Goal: Transaction & Acquisition: Purchase product/service

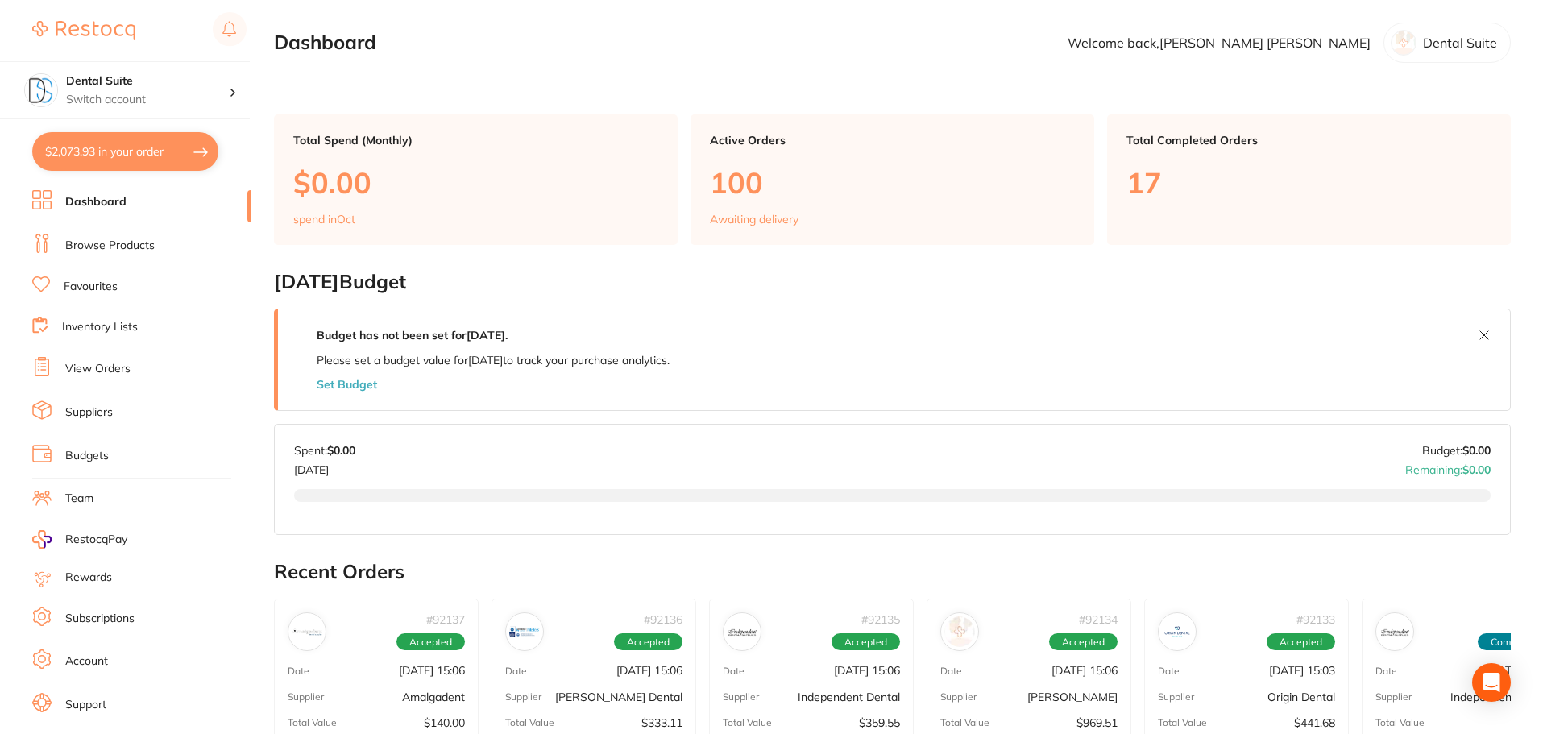
click at [105, 244] on link "Browse Products" at bounding box center [109, 246] width 89 height 16
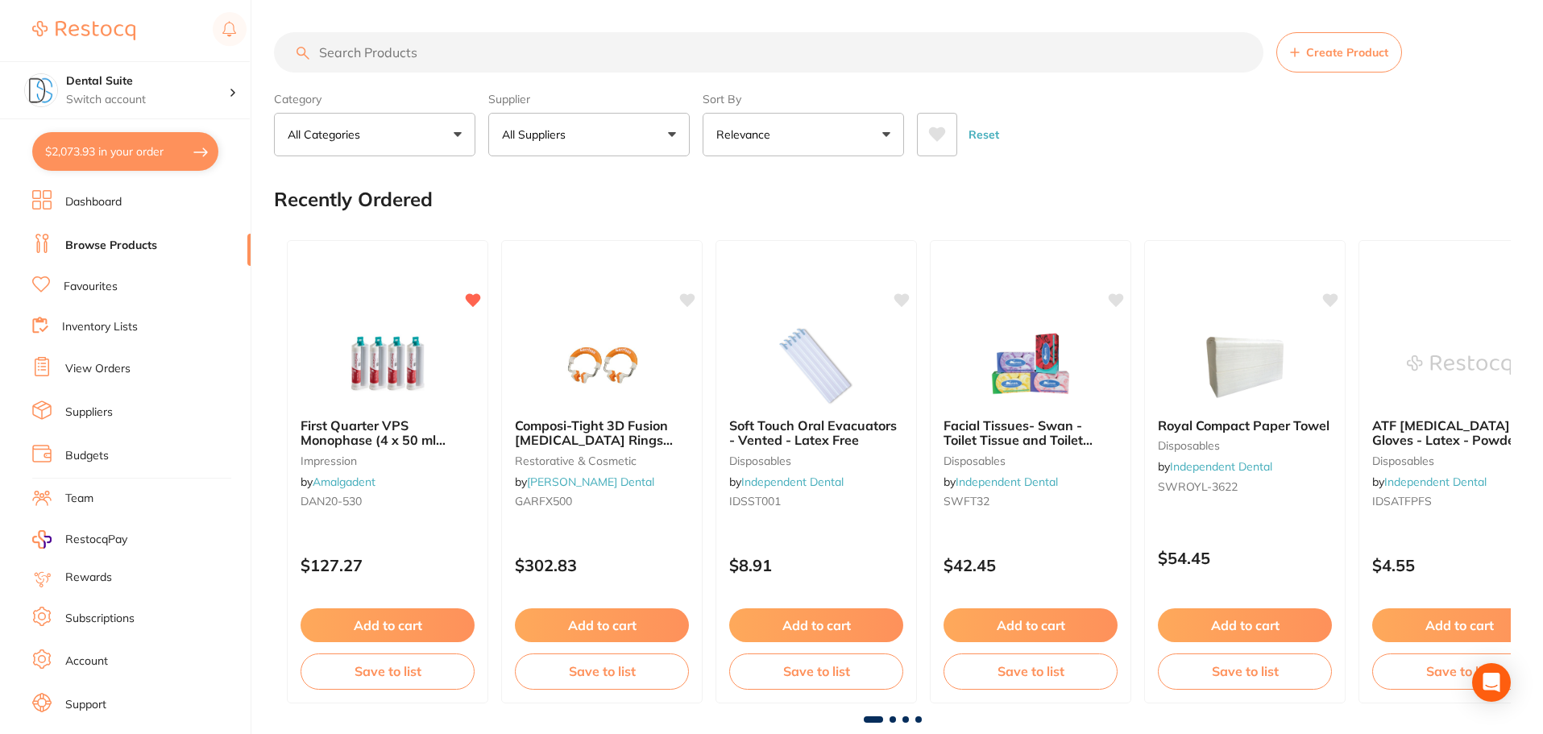
click at [355, 56] on input "search" at bounding box center [769, 52] width 990 height 40
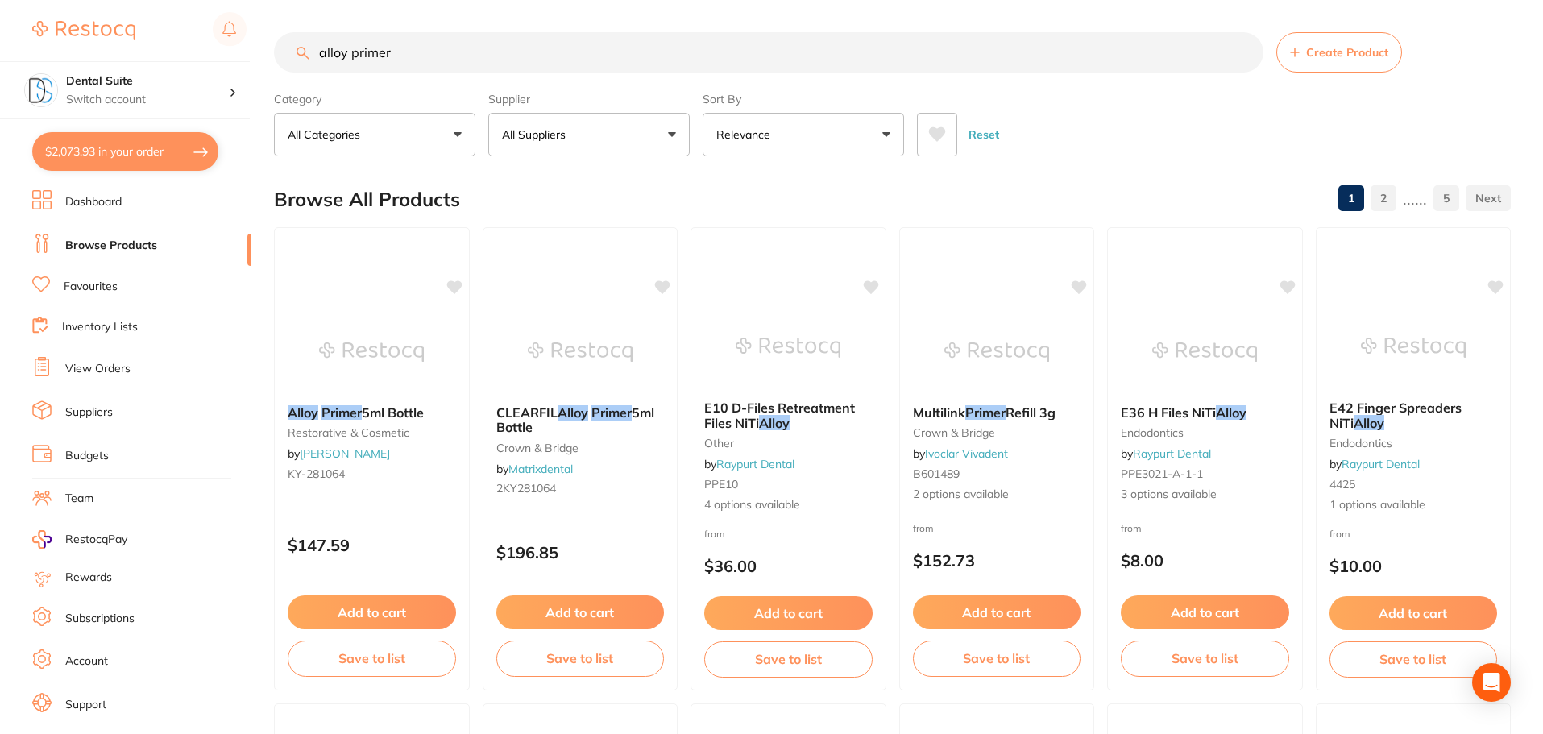
drag, startPoint x: 368, startPoint y: 41, endPoint x: 289, endPoint y: 27, distance: 79.4
type input "i"
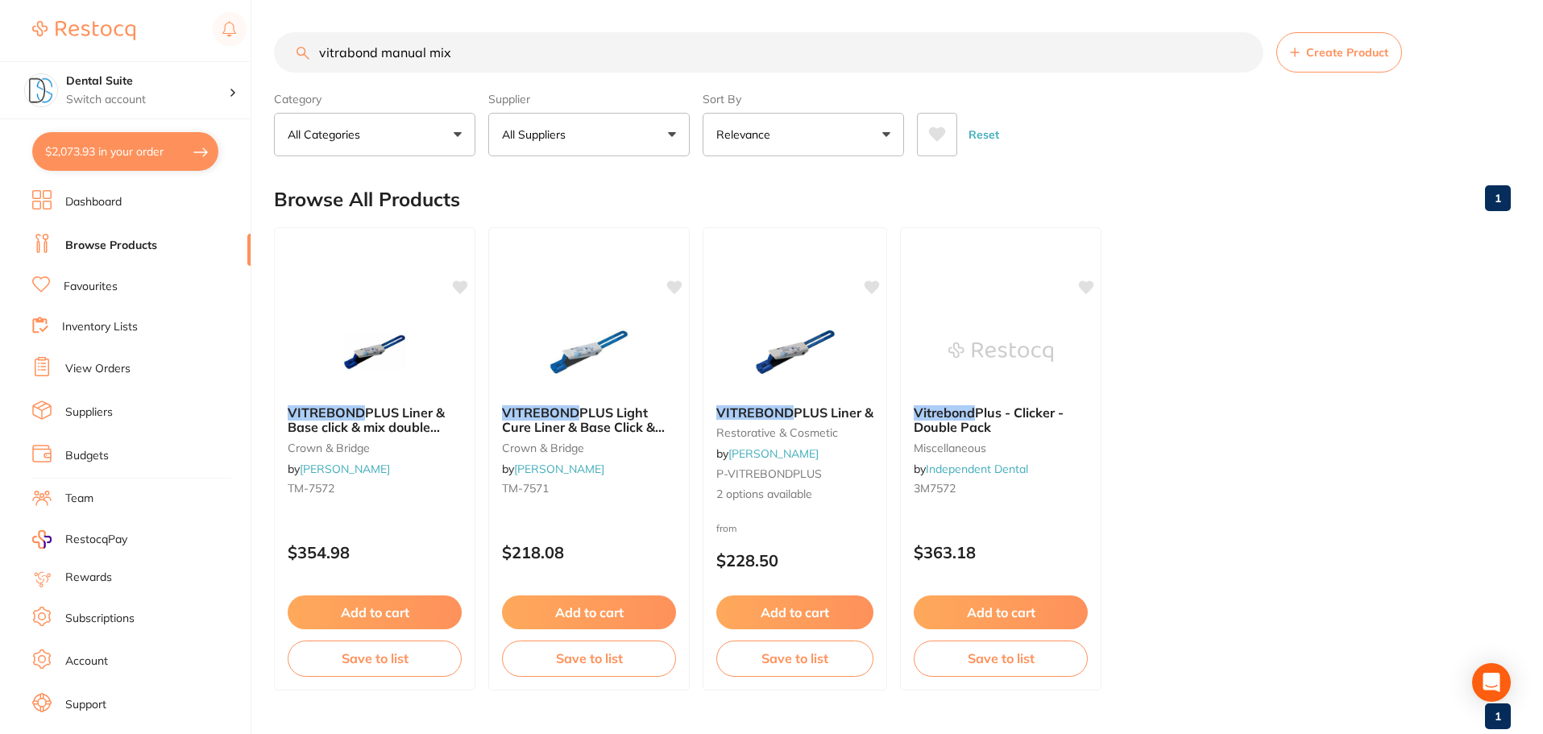
type input "vitrabond manual mix"
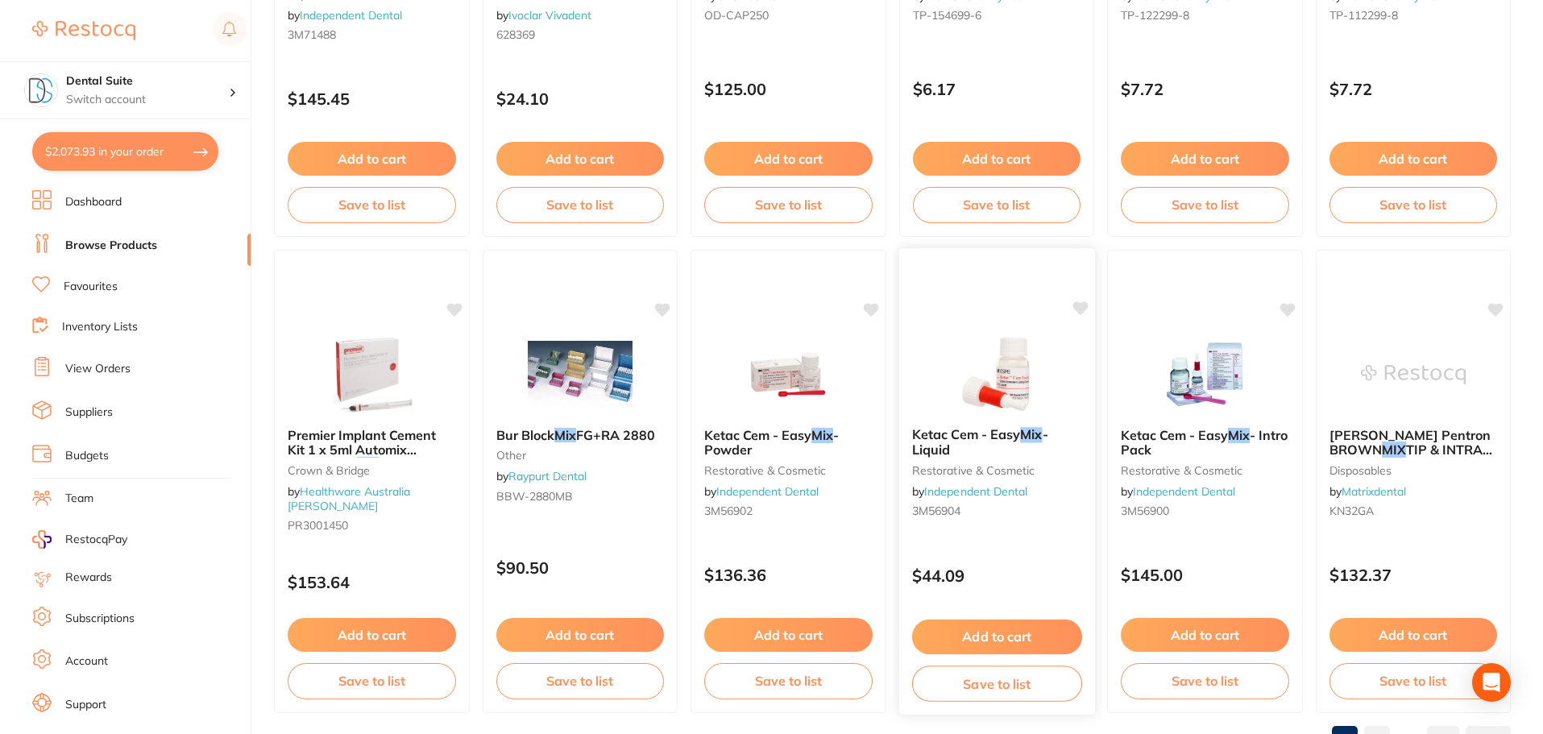
scroll to position [3851, 0]
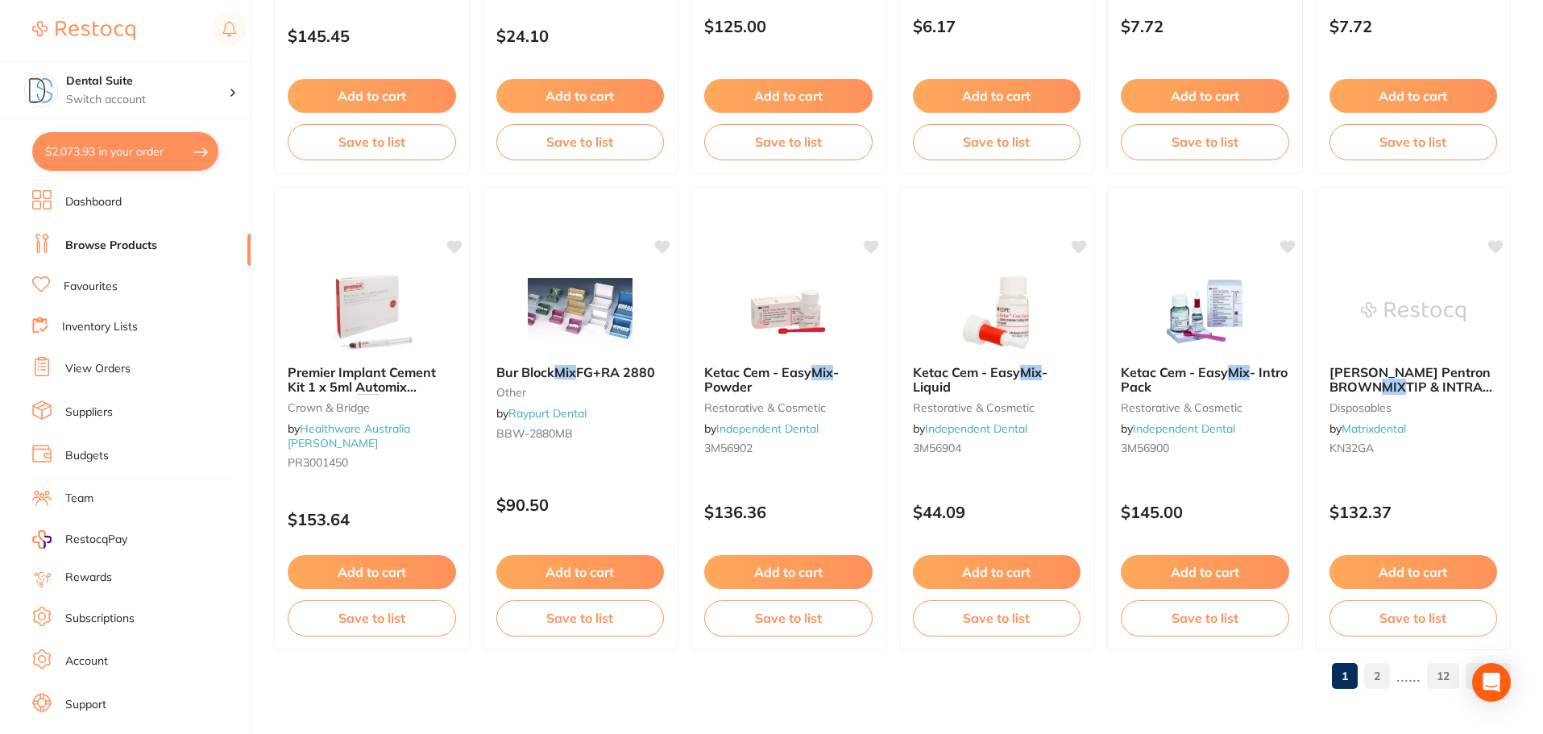
click at [1382, 677] on link "2" at bounding box center [1378, 676] width 26 height 32
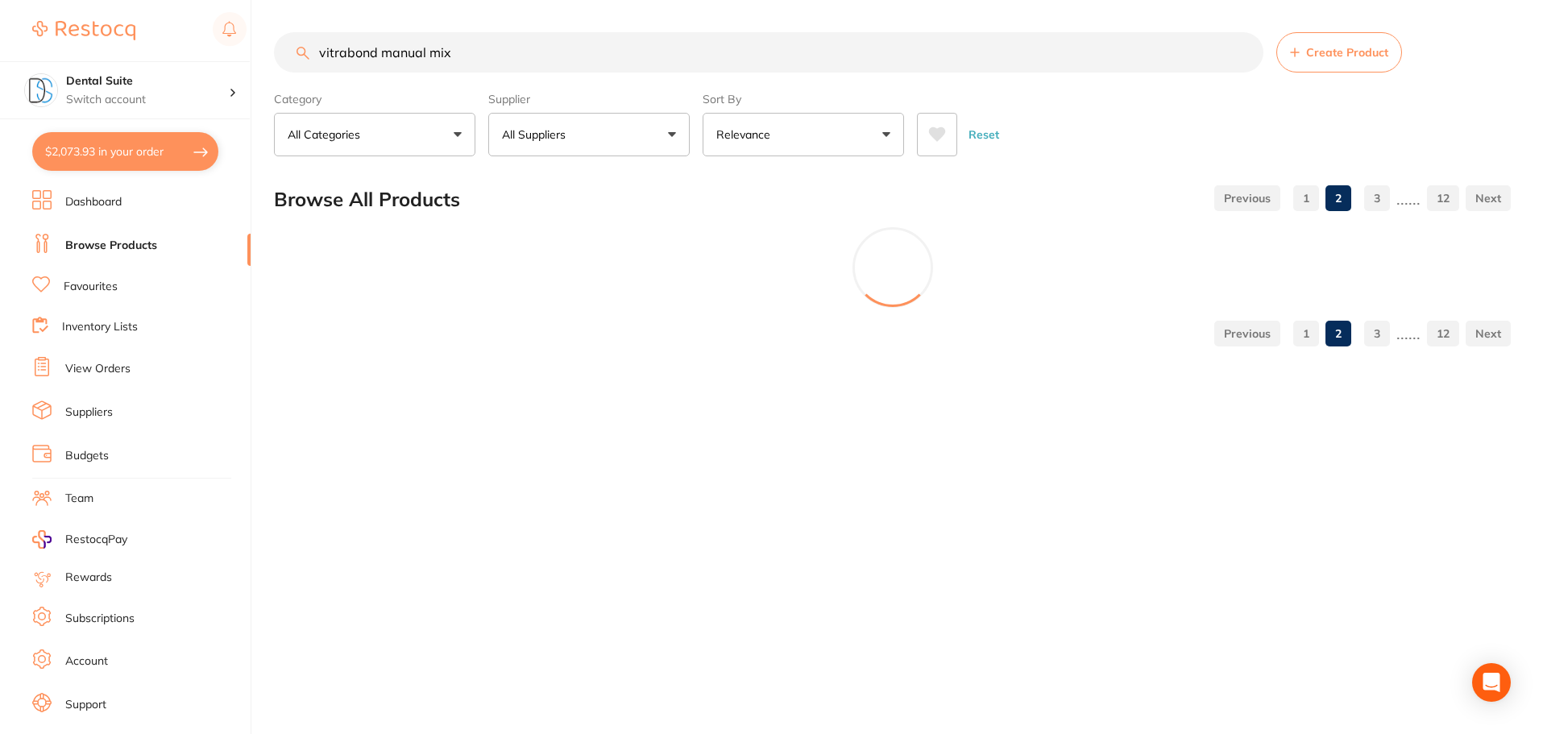
scroll to position [0, 0]
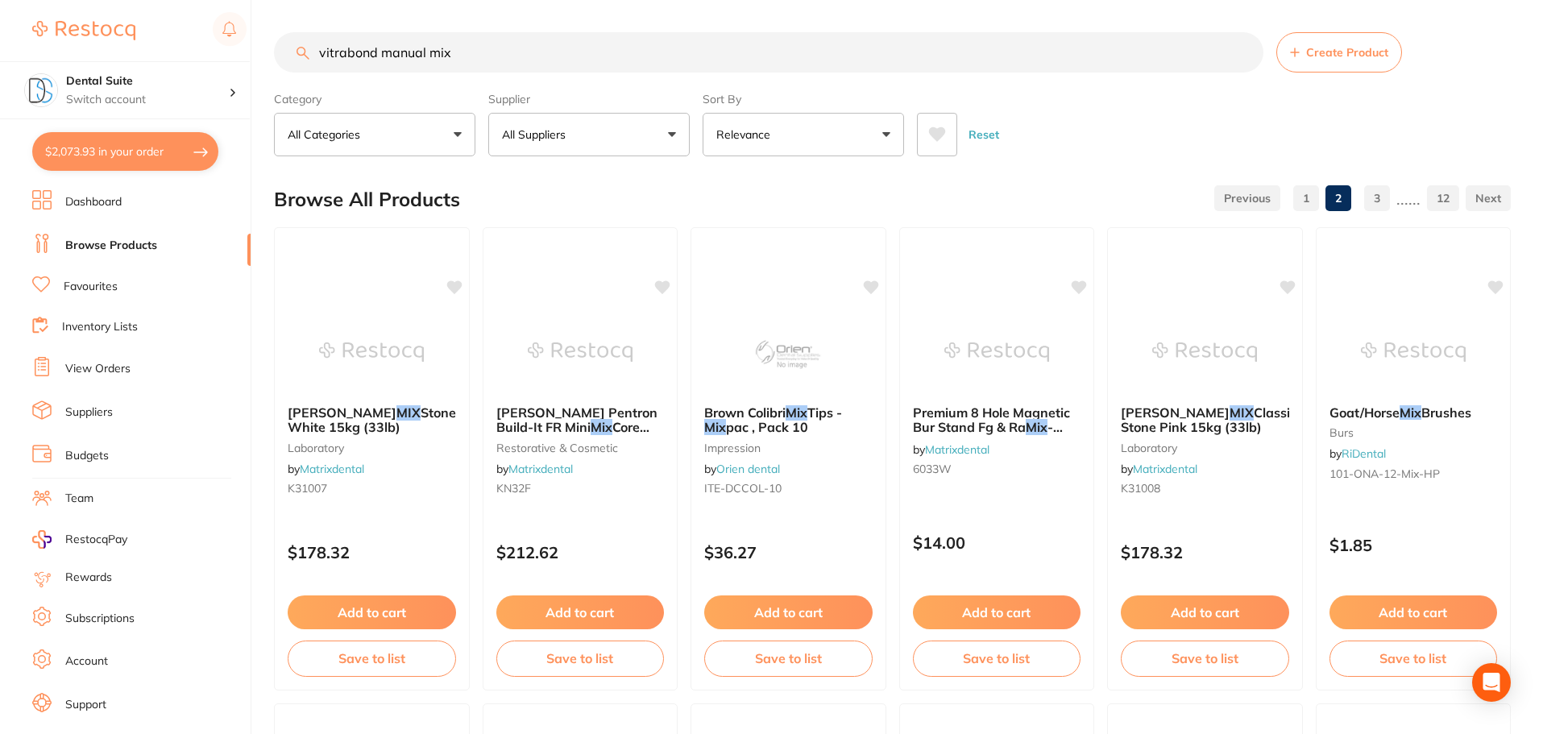
drag, startPoint x: 482, startPoint y: 52, endPoint x: 261, endPoint y: 36, distance: 221.4
click at [261, 36] on div "$2,073.93 Dental Suite Switch account Dental Suite $2,073.93 in your order Dash…" at bounding box center [771, 367] width 1543 height 734
